Goal: Task Accomplishment & Management: Manage account settings

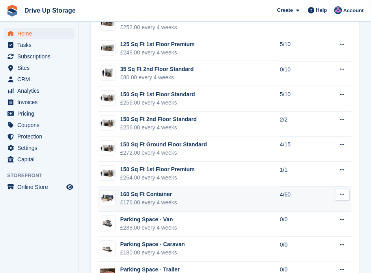
scroll to position [1287, 0]
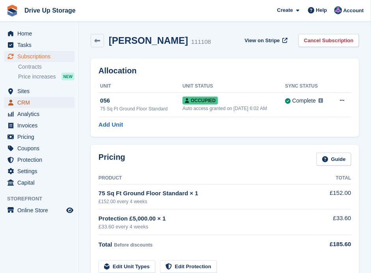
click at [26, 104] on span "CRM" at bounding box center [40, 102] width 47 height 11
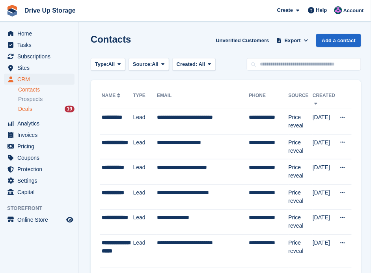
click at [32, 110] on div "Deals 19" at bounding box center [46, 108] width 56 height 7
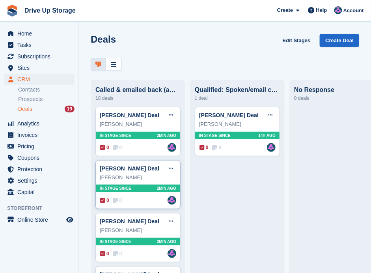
click at [139, 202] on div "0 0 Assigned to Andy" at bounding box center [138, 200] width 76 height 9
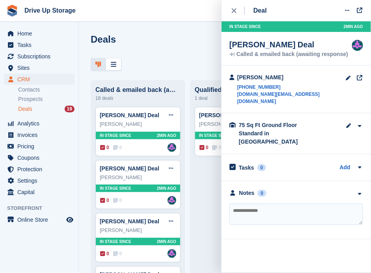
click at [311, 203] on textarea at bounding box center [296, 213] width 134 height 21
type textarea "**********"
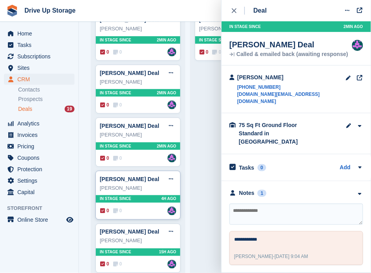
scroll to position [105, 0]
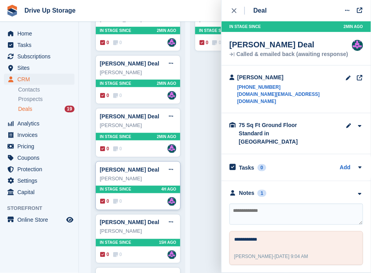
click at [147, 198] on div "0 0 Assigned to Andy" at bounding box center [138, 201] width 76 height 9
click at [143, 177] on div "Dan patten" at bounding box center [138, 179] width 76 height 8
click at [146, 165] on div "Dan patten Deal Edit deal Mark as won Mark as lost Delete deal" at bounding box center [138, 170] width 76 height 12
click at [233, 9] on icon "close" at bounding box center [234, 10] width 5 height 5
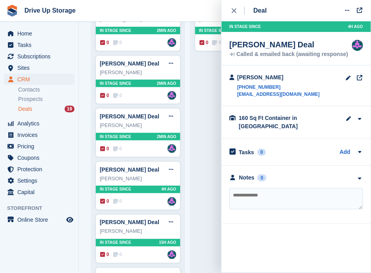
click at [262, 188] on textarea at bounding box center [296, 198] width 134 height 21
type textarea "**********"
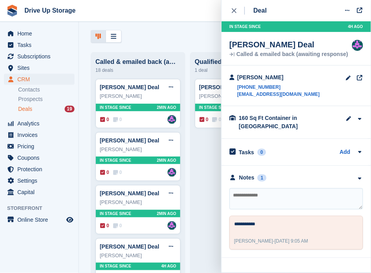
scroll to position [26, 0]
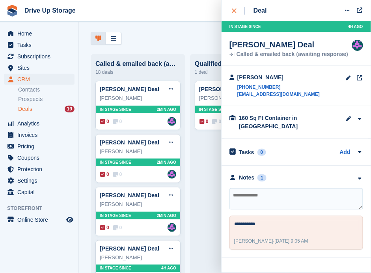
click at [233, 7] on div "close" at bounding box center [238, 11] width 13 height 8
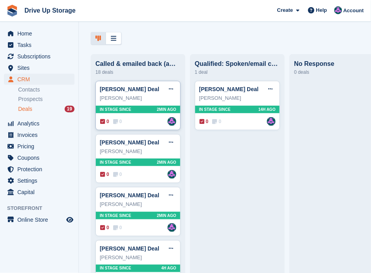
click at [132, 126] on div "0 0 Assigned to Andy" at bounding box center [138, 121] width 76 height 9
click at [138, 119] on div "0 0 Assigned to Andy" at bounding box center [138, 121] width 76 height 9
click at [147, 99] on div "Adedolapo Adeleye" at bounding box center [138, 98] width 76 height 8
click at [151, 102] on div "Adedolapo Adeleye" at bounding box center [138, 98] width 76 height 8
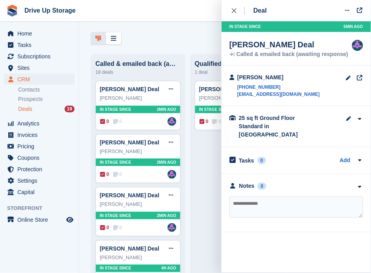
click at [288, 196] on textarea at bounding box center [296, 206] width 134 height 21
type textarea "**********"
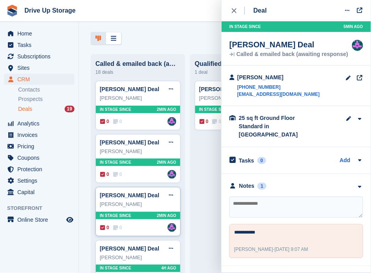
click at [141, 223] on div "0 0 Assigned to Andy" at bounding box center [138, 227] width 76 height 9
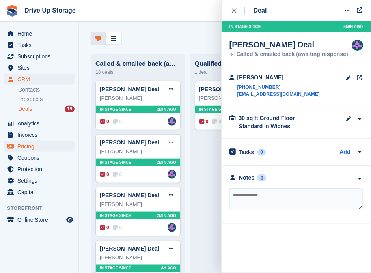
scroll to position [265, 0]
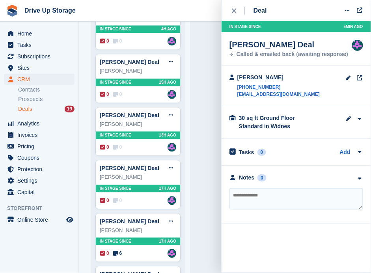
click at [287, 193] on textarea at bounding box center [296, 198] width 134 height 21
type textarea "**********"
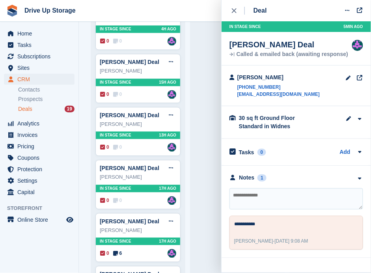
click at [235, 11] on icon "close" at bounding box center [234, 10] width 5 height 5
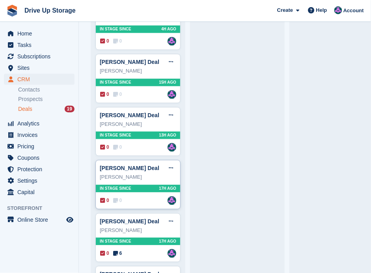
click at [138, 191] on div "Robert Kelsall Deal Edit deal Mark as won Mark as lost Delete deal Robert Kelsa…" at bounding box center [137, 184] width 85 height 49
click at [129, 173] on div "Robert Kelsall" at bounding box center [138, 177] width 76 height 8
click at [118, 162] on div "Robert Kelsall Deal Edit deal Mark as won Mark as lost Delete deal" at bounding box center [138, 168] width 76 height 12
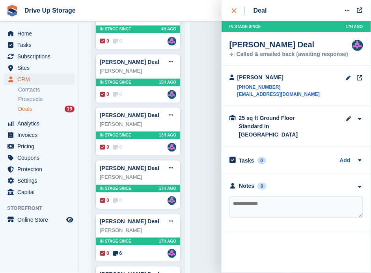
click at [236, 17] on button "close" at bounding box center [238, 10] width 18 height 21
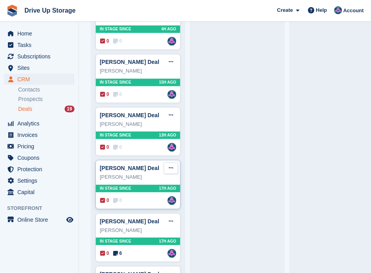
click at [171, 166] on icon at bounding box center [171, 168] width 4 height 5
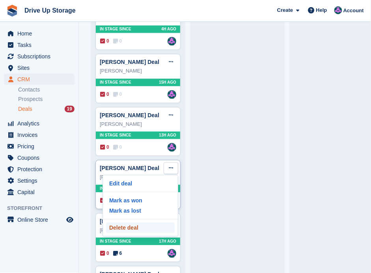
click at [134, 227] on p "Delete deal" at bounding box center [140, 228] width 69 height 10
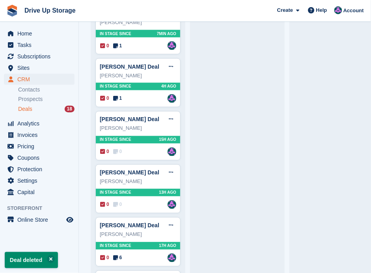
scroll to position [210, 0]
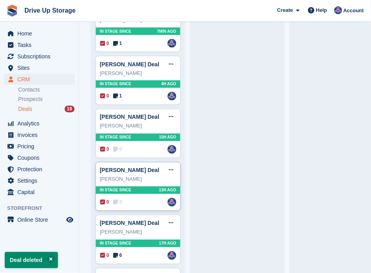
click at [148, 180] on div "David Moore" at bounding box center [138, 179] width 76 height 8
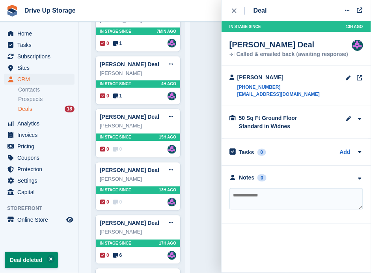
click at [286, 202] on textarea at bounding box center [296, 198] width 134 height 21
type textarea "**********"
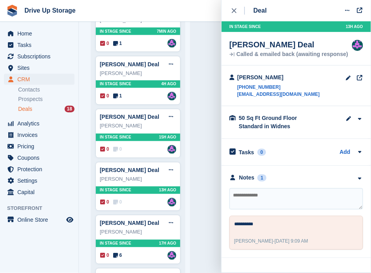
click at [231, 6] on button "close" at bounding box center [238, 10] width 18 height 21
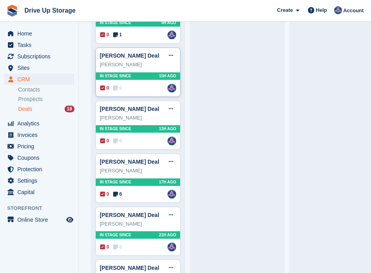
scroll to position [289, 0]
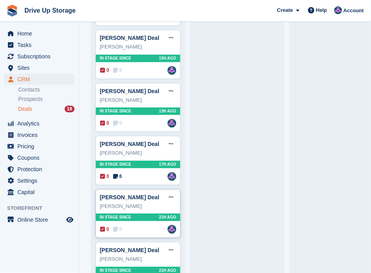
click at [139, 220] on div "Wendy Hodgetts Deal Edit deal Mark as won Mark as lost Delete deal Wendy Hodget…" at bounding box center [137, 213] width 85 height 49
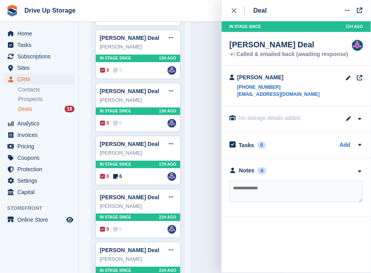
click at [262, 184] on textarea at bounding box center [296, 191] width 134 height 21
type textarea "**********"
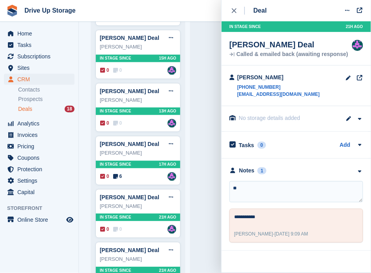
type textarea "**"
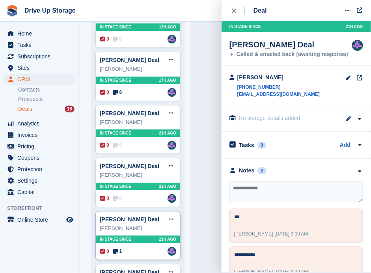
scroll to position [394, 0]
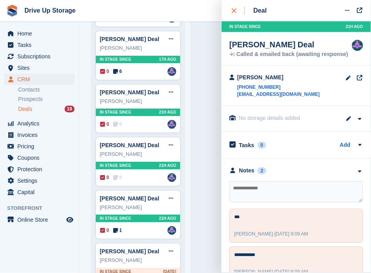
click at [236, 9] on icon "close" at bounding box center [234, 10] width 5 height 5
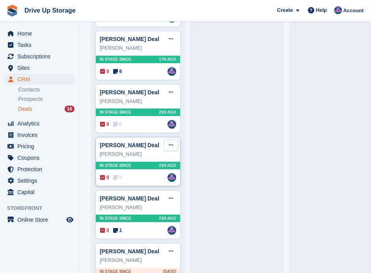
click at [173, 143] on icon at bounding box center [171, 144] width 4 height 5
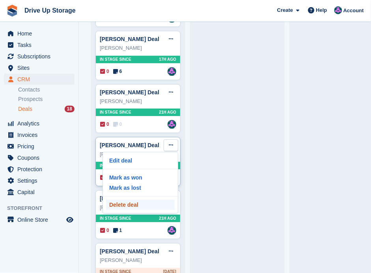
click at [133, 199] on p "Delete deal" at bounding box center [140, 204] width 69 height 10
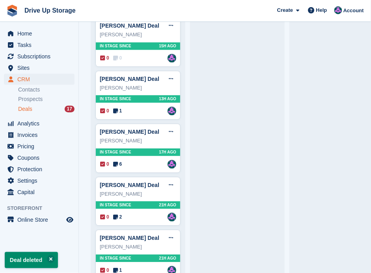
scroll to position [315, 0]
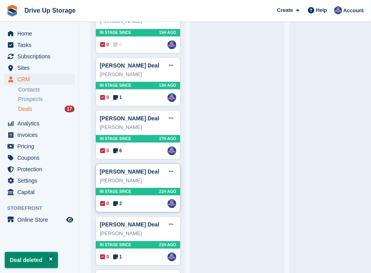
click at [169, 159] on div "Adedolapo Adeleye Deal Edit deal Mark as won Mark as lost Delete deal Adedolapo…" at bounding box center [137, 216] width 85 height 848
click at [172, 169] on icon at bounding box center [171, 171] width 4 height 5
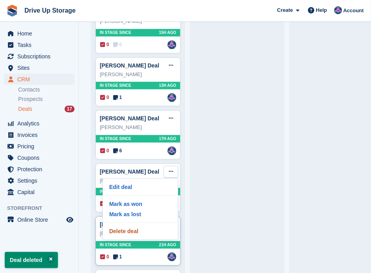
click at [140, 226] on p "Delete deal" at bounding box center [140, 231] width 69 height 10
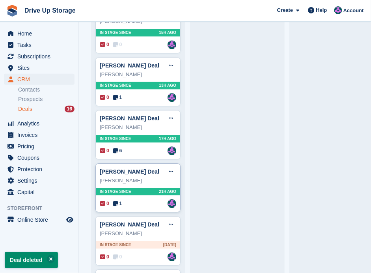
click at [134, 195] on div "Adedolapo Adeleye Deal Edit deal Mark as won Mark as lost Delete deal Adedolapo…" at bounding box center [137, 187] width 85 height 49
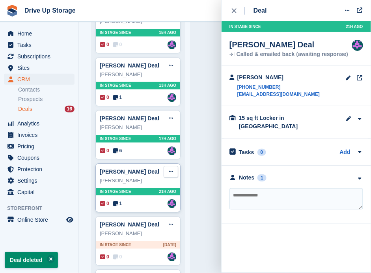
click at [169, 169] on icon at bounding box center [171, 171] width 4 height 5
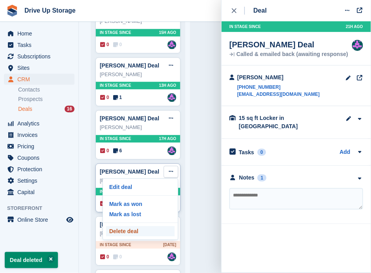
click at [125, 227] on p "Delete deal" at bounding box center [140, 231] width 69 height 10
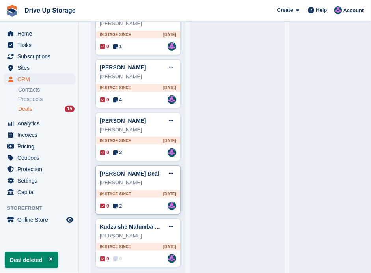
scroll to position [578, 0]
click at [167, 220] on button at bounding box center [171, 226] width 15 height 12
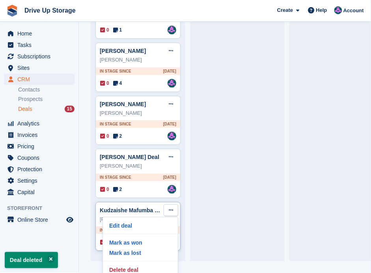
scroll to position [17, 0]
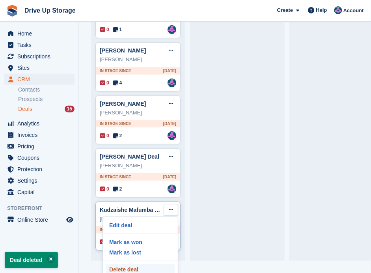
click at [132, 264] on p "Delete deal" at bounding box center [140, 269] width 69 height 10
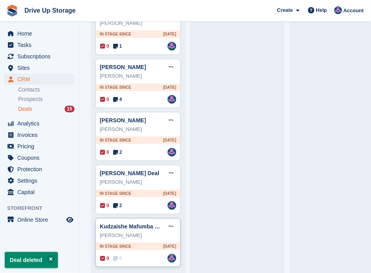
scroll to position [0, 0]
click at [170, 223] on icon at bounding box center [171, 225] width 4 height 5
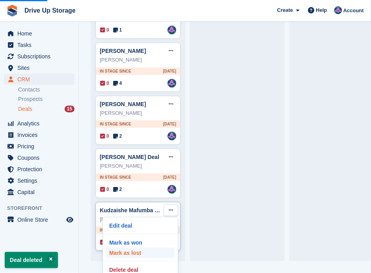
scroll to position [17, 0]
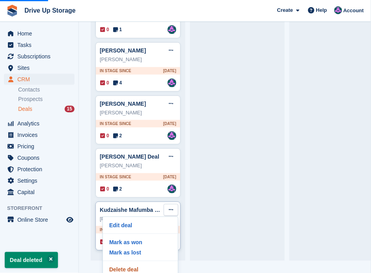
click at [140, 264] on p "Delete deal" at bounding box center [140, 269] width 69 height 10
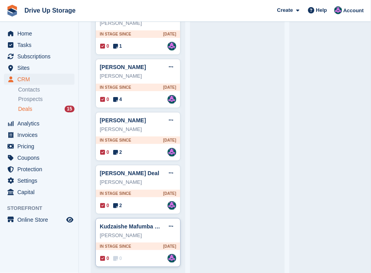
scroll to position [526, 0]
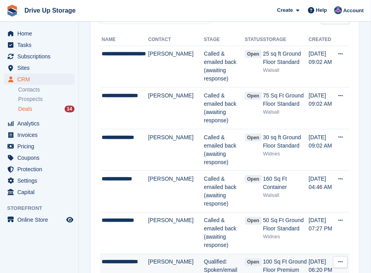
scroll to position [78, 0]
click at [33, 106] on div "Deals 14" at bounding box center [46, 108] width 56 height 7
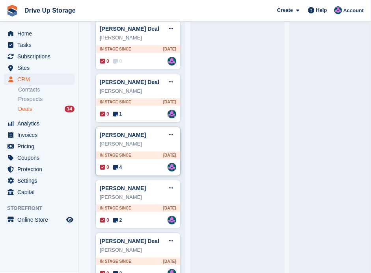
scroll to position [526, 0]
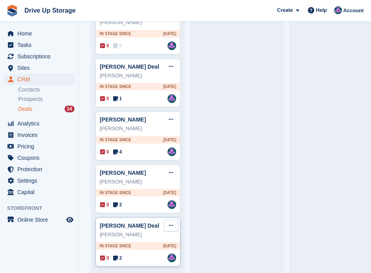
click at [170, 223] on icon at bounding box center [171, 225] width 4 height 5
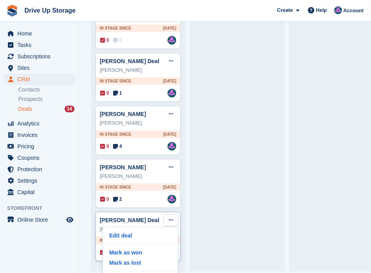
scroll to position [17, 0]
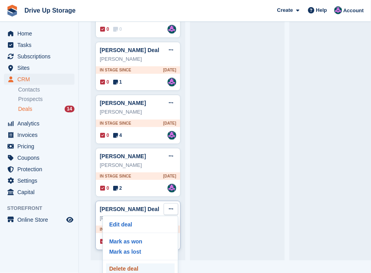
click at [138, 263] on p "Delete deal" at bounding box center [140, 268] width 69 height 10
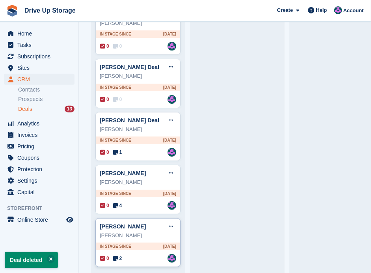
scroll to position [474, 0]
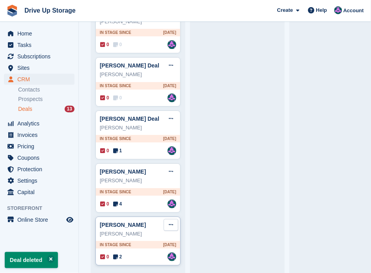
click at [166, 219] on button at bounding box center [171, 225] width 15 height 12
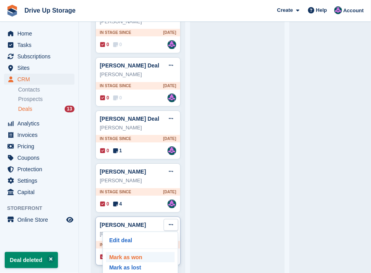
scroll to position [17, 0]
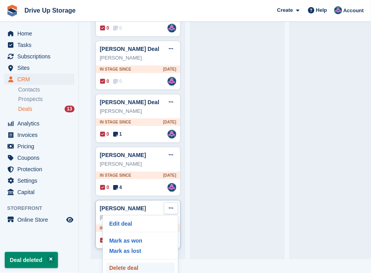
click at [142, 262] on p "Delete deal" at bounding box center [140, 267] width 69 height 10
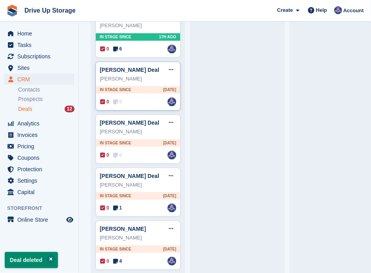
scroll to position [421, 0]
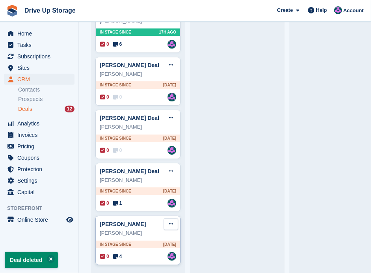
click at [170, 221] on icon at bounding box center [171, 223] width 4 height 5
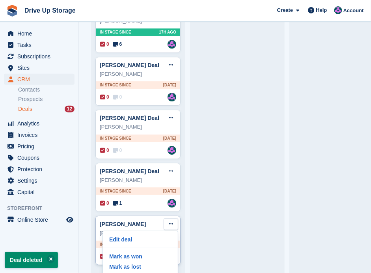
click at [164, 218] on button at bounding box center [171, 224] width 15 height 12
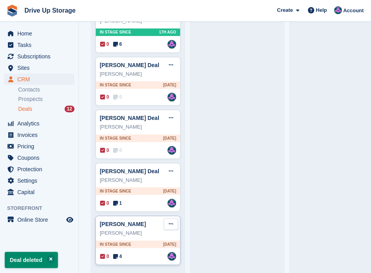
click at [173, 221] on icon at bounding box center [171, 223] width 4 height 5
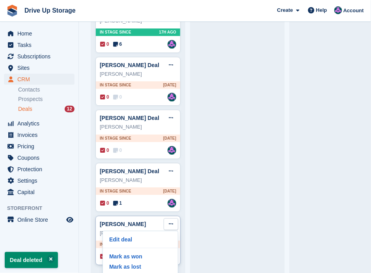
scroll to position [17, 0]
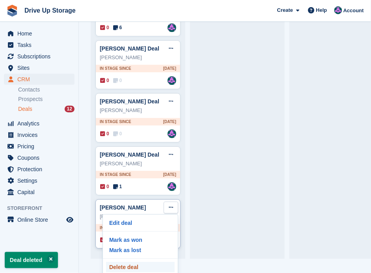
click at [141, 262] on p "Delete deal" at bounding box center [140, 267] width 69 height 10
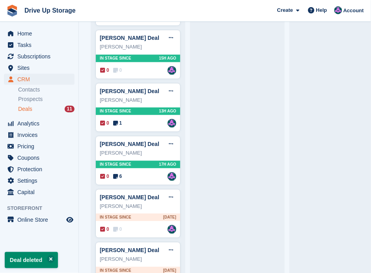
scroll to position [369, 0]
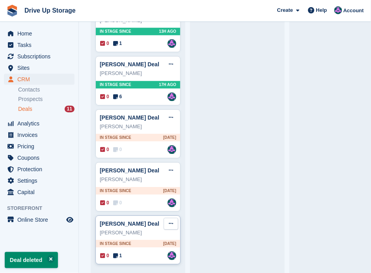
click at [170, 221] on icon at bounding box center [171, 223] width 4 height 5
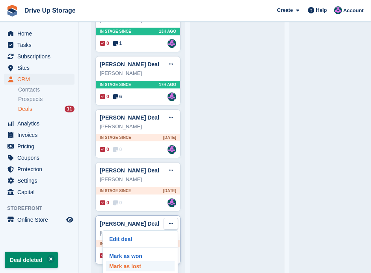
scroll to position [17, 0]
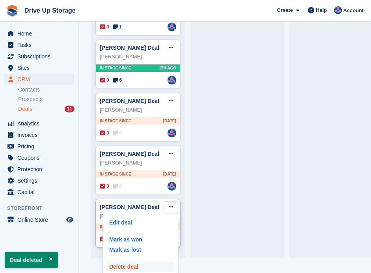
click at [143, 261] on p "Delete deal" at bounding box center [140, 266] width 69 height 10
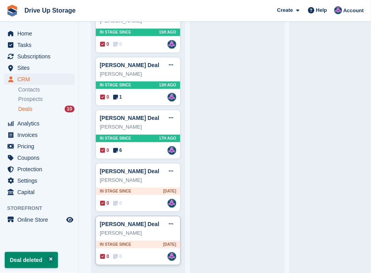
scroll to position [317, 0]
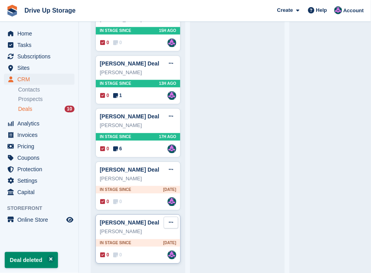
click at [173, 220] on icon at bounding box center [171, 222] width 4 height 5
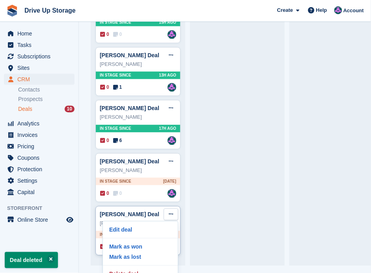
scroll to position [17, 0]
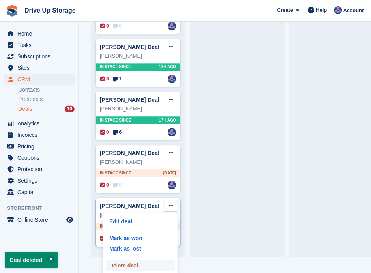
click at [143, 260] on p "Delete deal" at bounding box center [140, 265] width 69 height 10
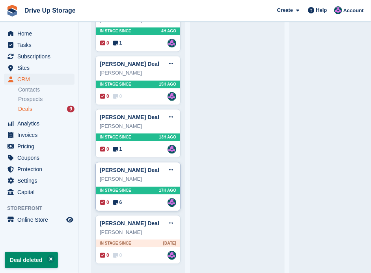
scroll to position [264, 0]
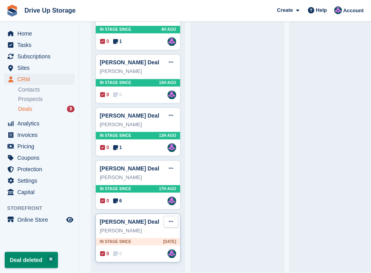
click at [172, 219] on icon at bounding box center [171, 221] width 4 height 5
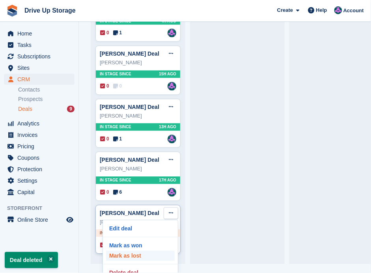
scroll to position [17, 0]
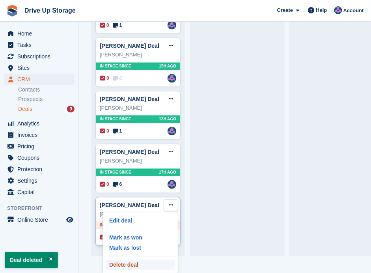
click at [140, 261] on p "Delete deal" at bounding box center [140, 265] width 69 height 10
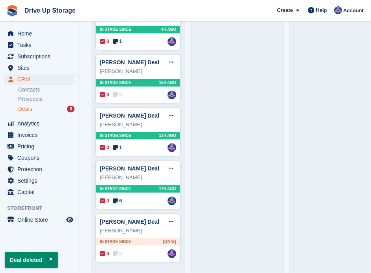
scroll to position [0, 0]
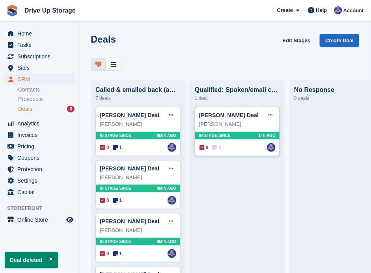
click at [234, 148] on div "0 0 Assigned to Andy" at bounding box center [237, 147] width 76 height 9
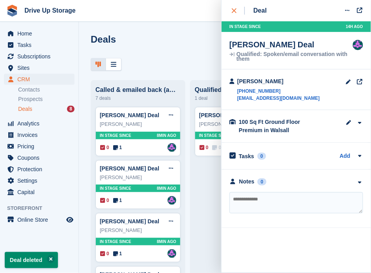
click at [238, 9] on div "close" at bounding box center [238, 11] width 13 height 8
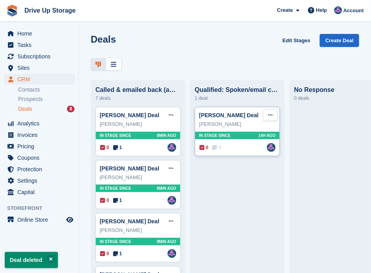
click at [273, 115] on button at bounding box center [270, 115] width 15 height 12
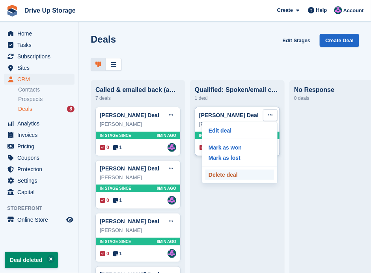
click at [224, 172] on p "Delete deal" at bounding box center [239, 174] width 69 height 10
click at [240, 171] on p "Delete deal" at bounding box center [239, 174] width 69 height 10
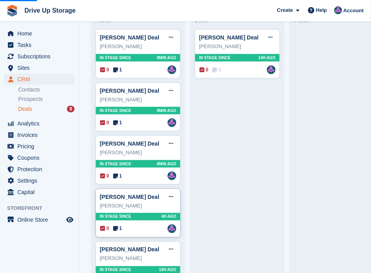
scroll to position [78, 0]
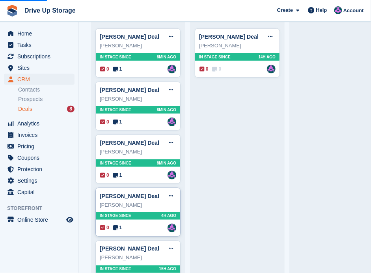
click at [141, 224] on div "0 1 Assigned to Andy" at bounding box center [138, 227] width 76 height 9
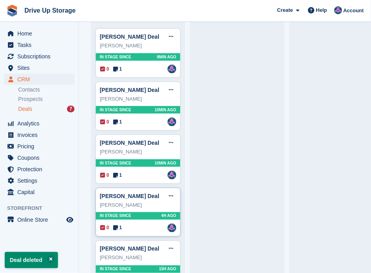
click at [134, 224] on div "0 1 Assigned to Andy" at bounding box center [138, 227] width 76 height 9
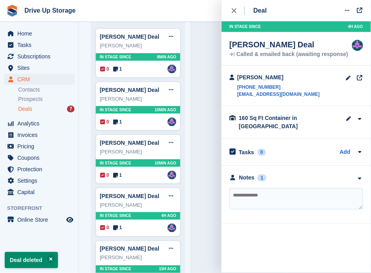
click at [288, 188] on textarea at bounding box center [296, 198] width 134 height 21
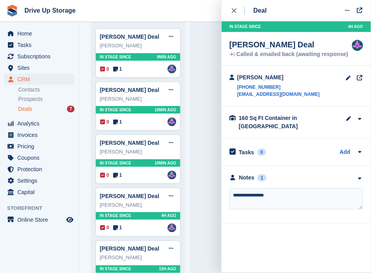
type textarea "**********"
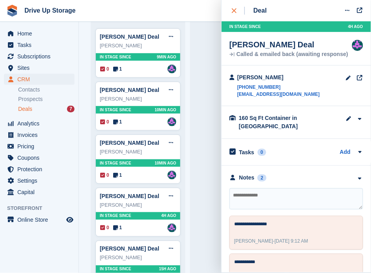
click at [233, 8] on icon "close" at bounding box center [234, 10] width 5 height 5
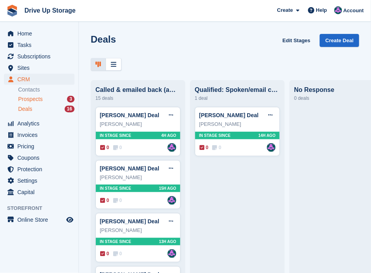
click at [23, 99] on span "Prospects" at bounding box center [30, 98] width 24 height 7
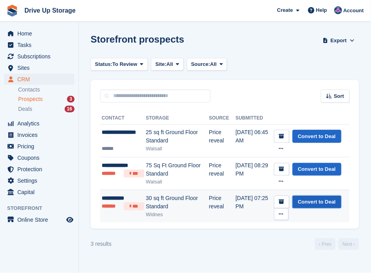
click at [303, 203] on link "Convert to Deal" at bounding box center [316, 201] width 49 height 13
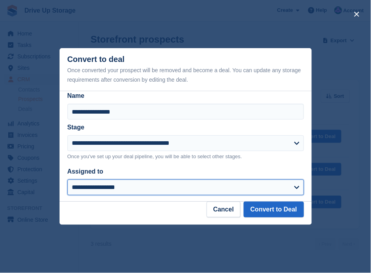
click at [291, 180] on select "**********" at bounding box center [185, 187] width 236 height 16
select select "****"
click at [67, 180] on select "**********" at bounding box center [185, 187] width 236 height 16
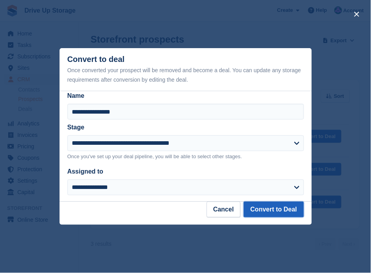
click at [279, 214] on button "Convert to Deal" at bounding box center [274, 209] width 60 height 16
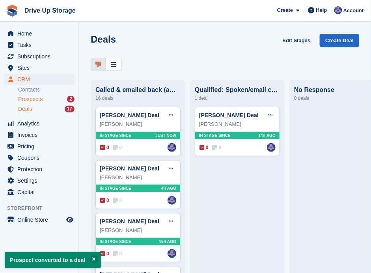
click at [32, 97] on span "Prospects" at bounding box center [30, 98] width 24 height 7
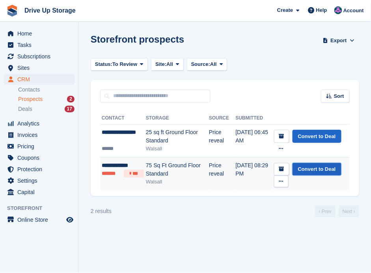
click at [305, 174] on link "Convert to Deal" at bounding box center [316, 169] width 49 height 13
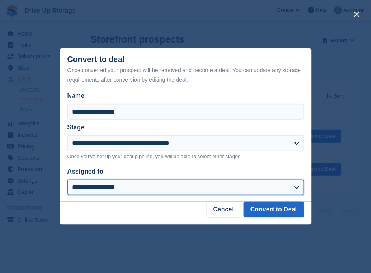
drag, startPoint x: 292, startPoint y: 190, endPoint x: 288, endPoint y: 189, distance: 4.5
click at [292, 190] on select "**********" at bounding box center [185, 187] width 236 height 16
select select "****"
click at [67, 180] on select "**********" at bounding box center [185, 187] width 236 height 16
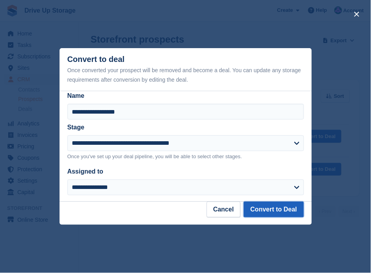
drag, startPoint x: 268, startPoint y: 204, endPoint x: 286, endPoint y: 213, distance: 19.9
click at [268, 204] on button "Convert to Deal" at bounding box center [274, 209] width 60 height 16
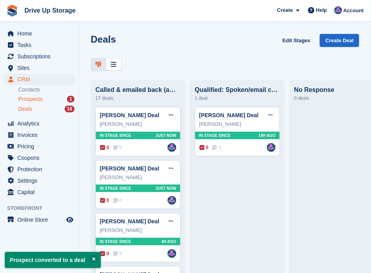
click at [39, 101] on span "Prospects" at bounding box center [30, 98] width 24 height 7
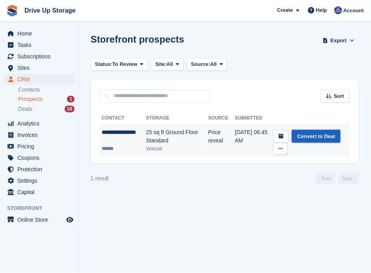
click at [314, 138] on link "Convert to Deal" at bounding box center [316, 136] width 49 height 13
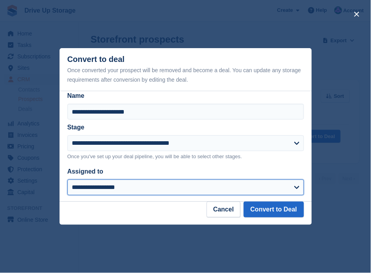
click at [275, 191] on select "**********" at bounding box center [185, 187] width 236 height 16
select select "****"
click at [67, 180] on select "**********" at bounding box center [185, 187] width 236 height 16
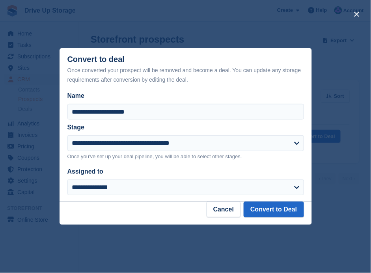
click at [266, 199] on div "**********" at bounding box center [186, 146] width 252 height 110
click at [275, 206] on button "Convert to Deal" at bounding box center [274, 209] width 60 height 16
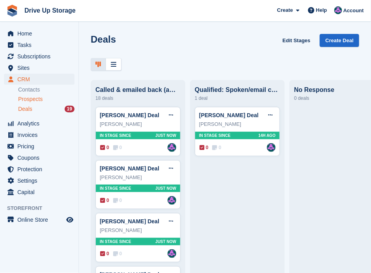
click at [34, 100] on span "Prospects" at bounding box center [30, 98] width 24 height 7
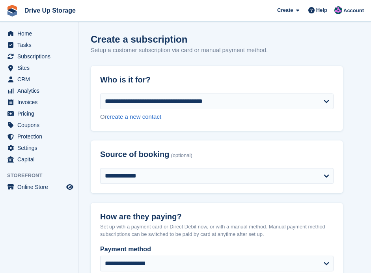
select select "******"
select select "****"
select select
select select "*****"
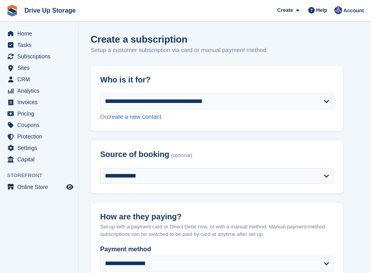
select select "****"
select select "***"
click at [40, 60] on span "Subscriptions" at bounding box center [40, 56] width 47 height 11
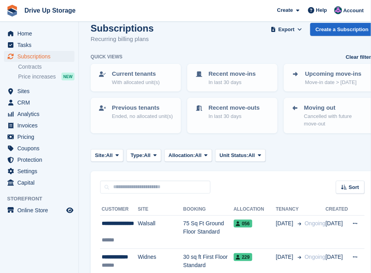
scroll to position [78, 0]
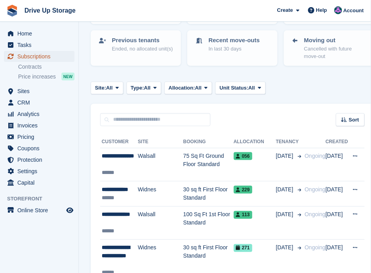
click at [45, 53] on span "Subscriptions" at bounding box center [40, 56] width 47 height 11
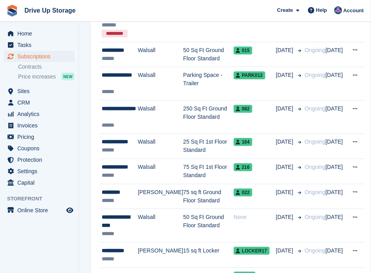
scroll to position [1156, 0]
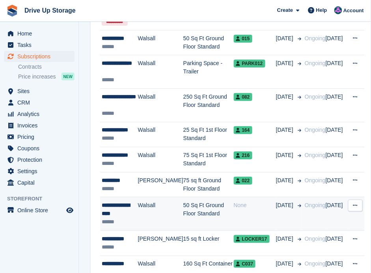
click at [141, 200] on td "Walsall" at bounding box center [160, 213] width 45 height 33
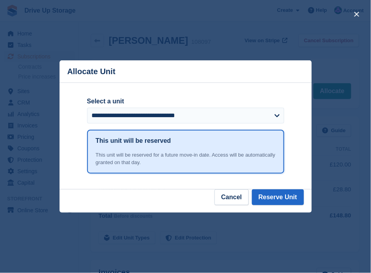
select select "******"
click at [87, 108] on select "**********" at bounding box center [185, 116] width 197 height 16
click at [276, 195] on button "Reserve Unit" at bounding box center [278, 197] width 52 height 16
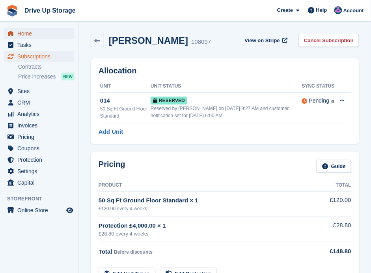
click at [23, 31] on span "Home" at bounding box center [40, 33] width 47 height 11
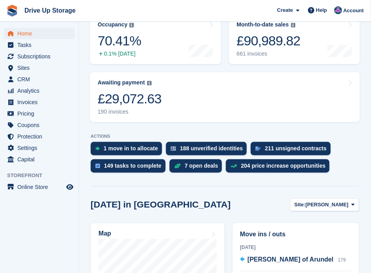
scroll to position [145, 0]
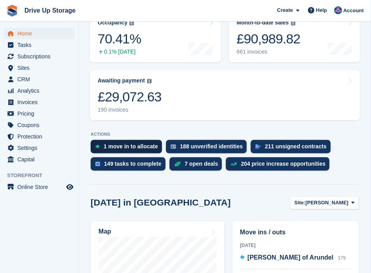
click at [132, 143] on div "1 move in to allocate" at bounding box center [131, 146] width 54 height 6
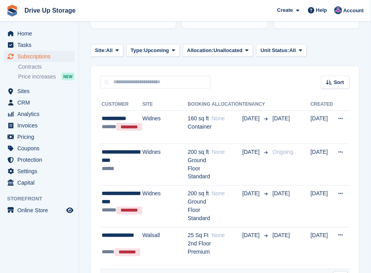
scroll to position [110, 0]
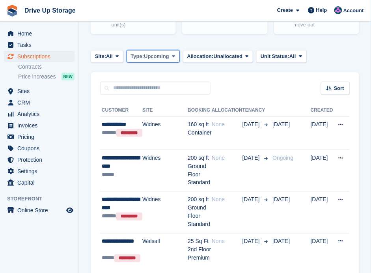
click at [169, 56] on span "Upcoming" at bounding box center [156, 56] width 25 height 8
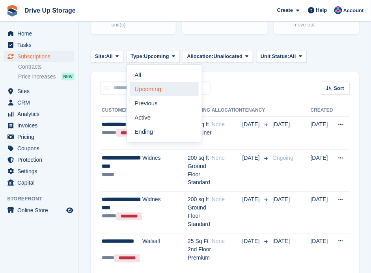
click at [162, 84] on link "Upcoming" at bounding box center [164, 89] width 69 height 14
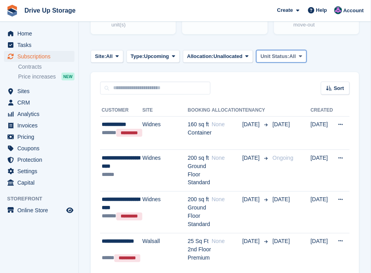
click at [292, 55] on span "All" at bounding box center [292, 56] width 7 height 8
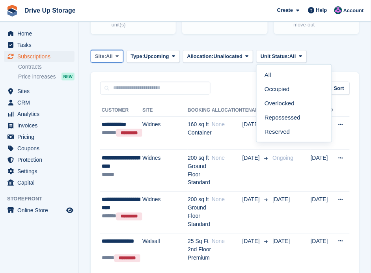
click at [120, 54] on span at bounding box center [117, 56] width 6 height 6
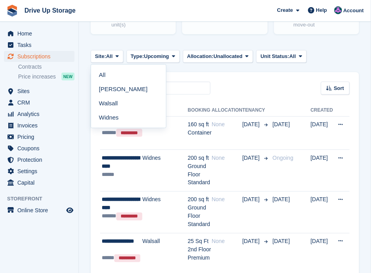
click at [326, 39] on div "Current tenants With allocated unit(s) Recent move-ins In last 30 days Upcoming…" at bounding box center [224, 1] width 275 height 79
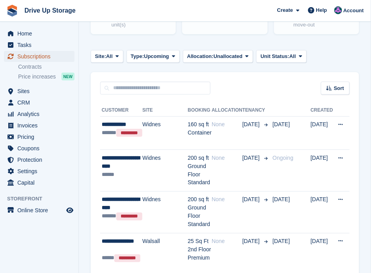
click at [35, 54] on span "Subscriptions" at bounding box center [40, 56] width 47 height 11
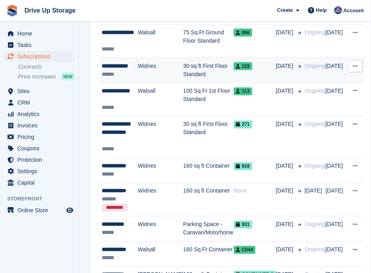
scroll to position [210, 0]
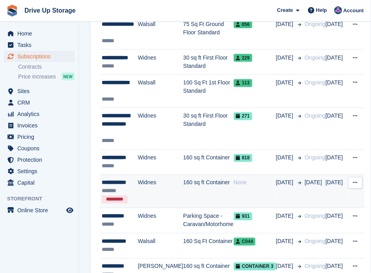
click at [353, 181] on icon at bounding box center [355, 182] width 4 height 5
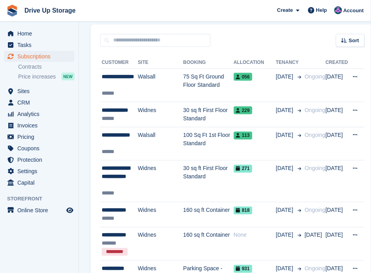
scroll to position [105, 0]
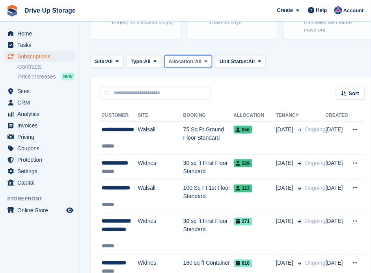
click at [207, 61] on icon at bounding box center [206, 61] width 3 height 5
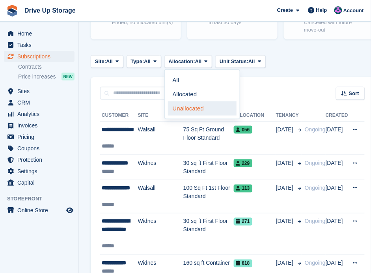
click at [203, 104] on link "Unallocated" at bounding box center [202, 108] width 69 height 14
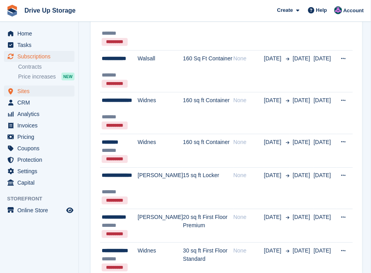
scroll to position [394, 0]
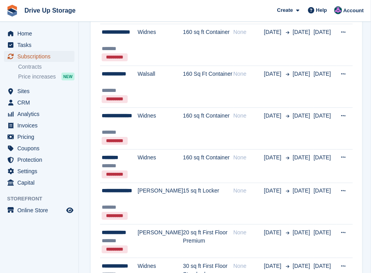
click at [35, 57] on span "Subscriptions" at bounding box center [40, 56] width 47 height 11
